Goal: Task Accomplishment & Management: Manage account settings

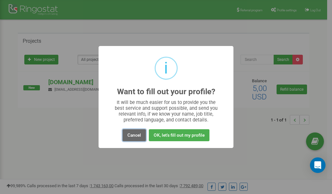
click at [134, 135] on button "Cancel" at bounding box center [134, 135] width 23 height 12
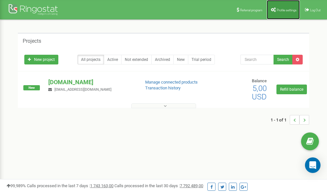
click at [289, 9] on span "Profile settings" at bounding box center [287, 10] width 20 height 4
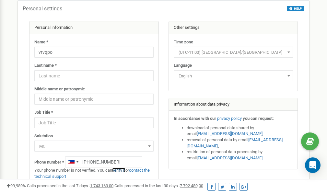
click at [123, 170] on link "verify it" at bounding box center [118, 170] width 13 height 5
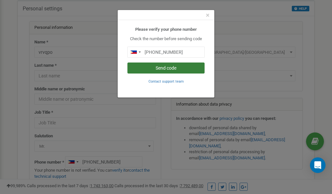
click at [166, 68] on button "Send code" at bounding box center [165, 68] width 77 height 11
